Goal: Find specific page/section: Find specific page/section

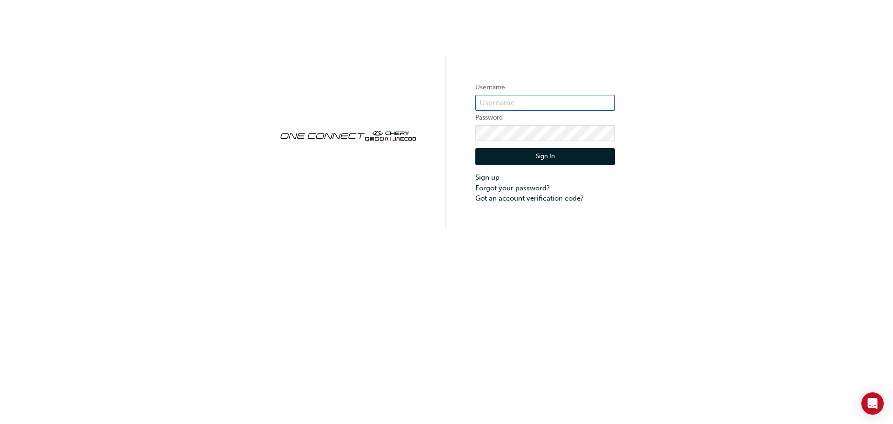
click at [516, 105] on input "text" at bounding box center [544, 103] width 139 height 16
type input "chau1763"
click at [498, 153] on button "Sign In" at bounding box center [544, 157] width 139 height 18
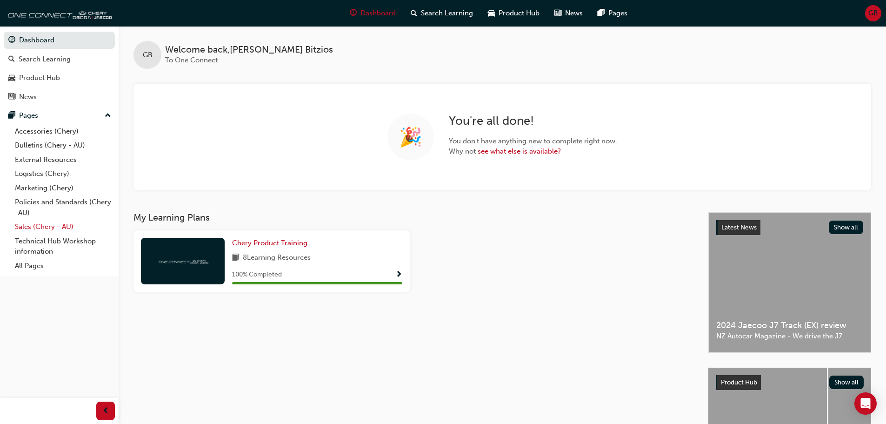
click at [51, 229] on link "Sales (Chery - AU)" at bounding box center [63, 226] width 104 height 14
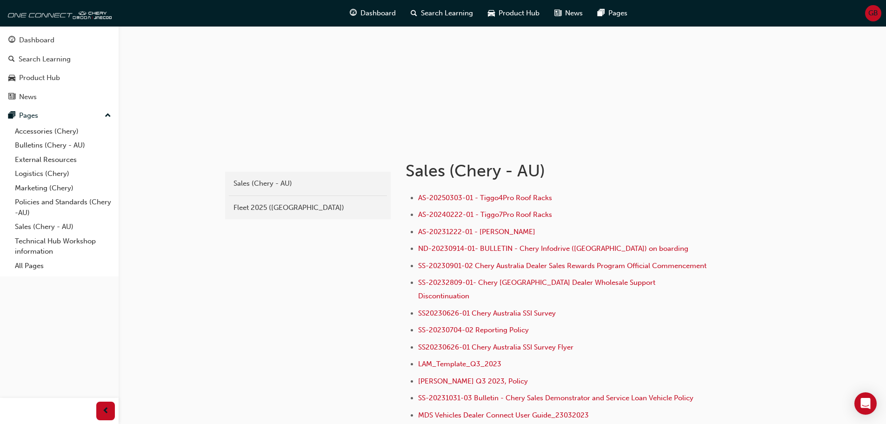
scroll to position [93, 0]
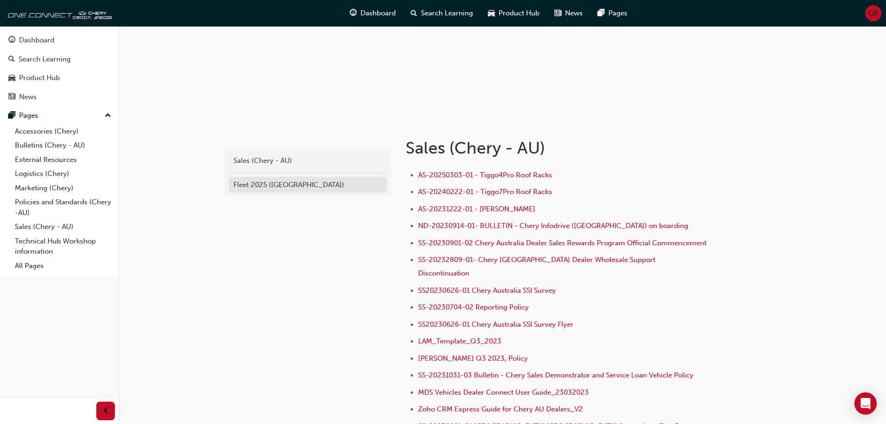
click at [276, 190] on link "Fleet 2025 ([GEOGRAPHIC_DATA])" at bounding box center [308, 185] width 158 height 16
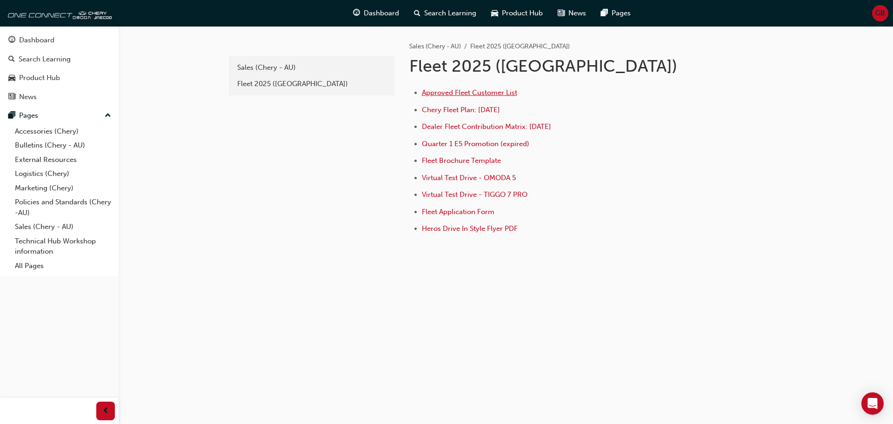
click at [495, 92] on span "Approved Fleet Customer List" at bounding box center [469, 92] width 95 height 8
